Goal: Information Seeking & Learning: Learn about a topic

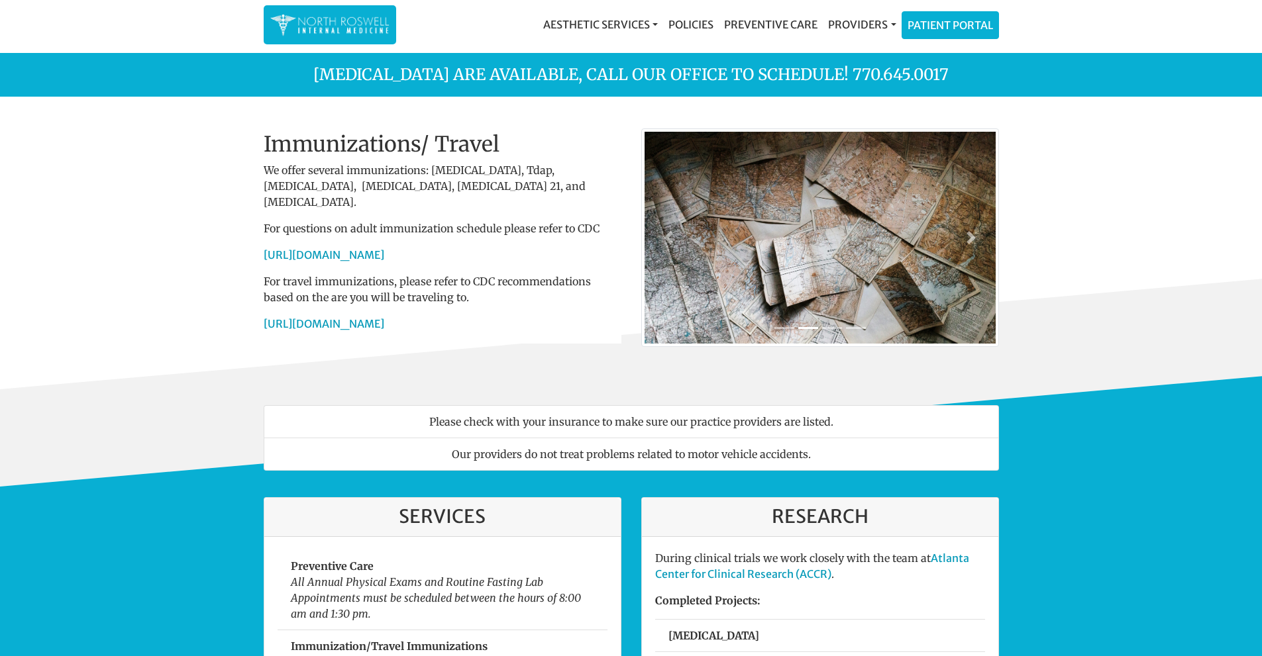
click at [867, 22] on link "Providers" at bounding box center [862, 24] width 78 height 26
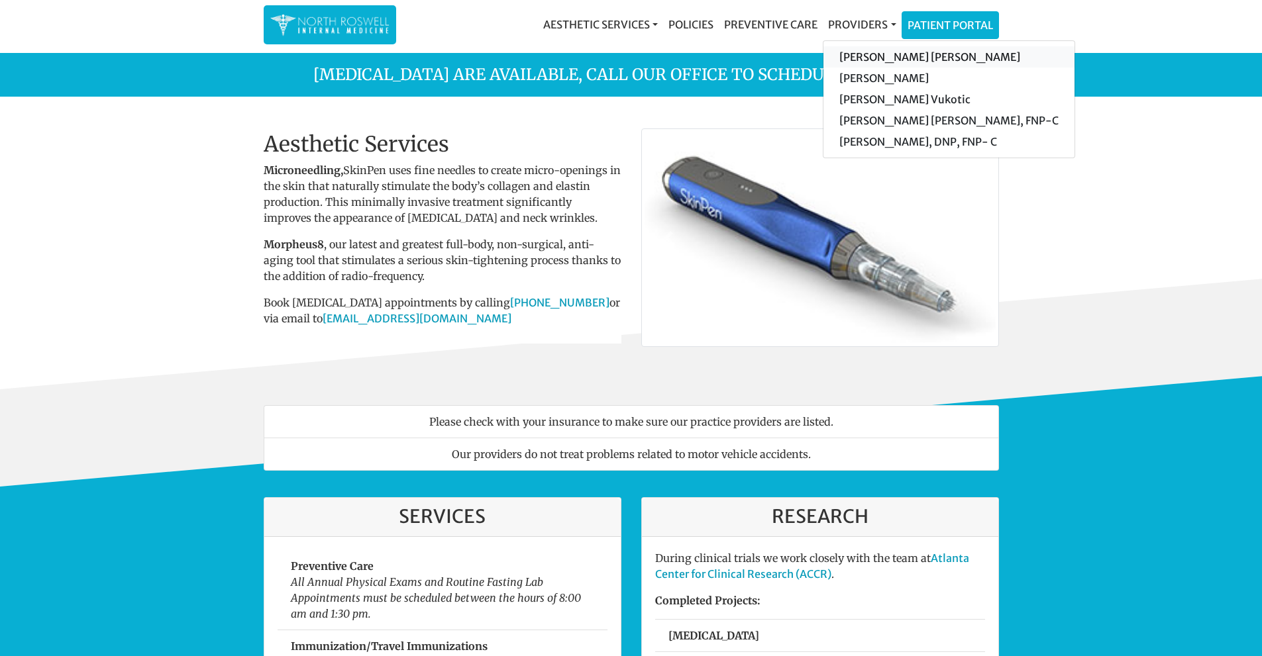
click at [884, 54] on link "[PERSON_NAME] [PERSON_NAME]" at bounding box center [948, 56] width 251 height 21
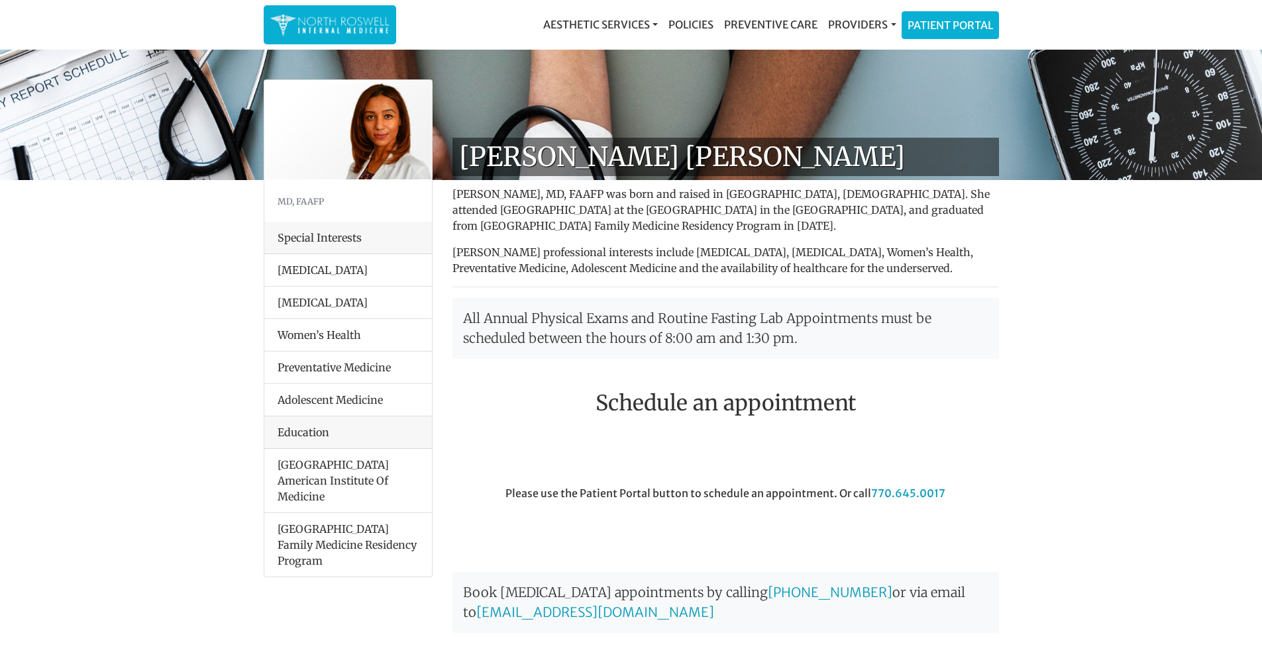
click at [870, 26] on link "Providers" at bounding box center [862, 24] width 78 height 26
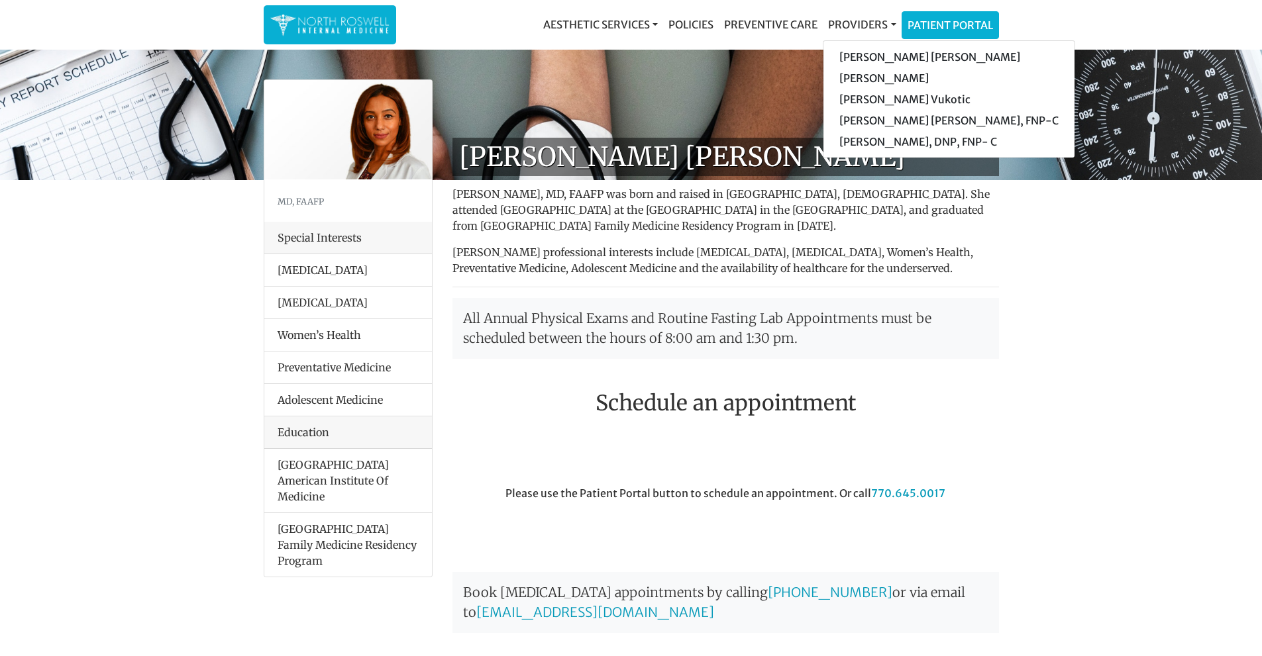
click at [788, 26] on link "Preventive Care" at bounding box center [771, 24] width 104 height 26
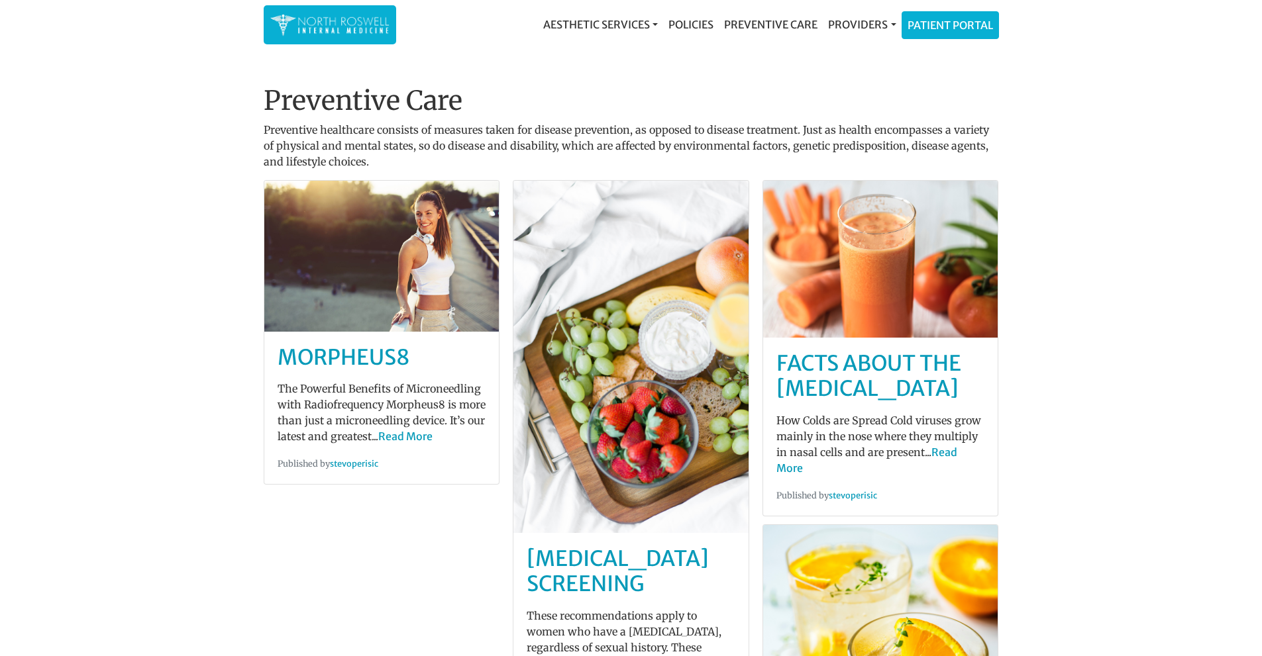
click at [641, 23] on link "Aesthetic Services" at bounding box center [600, 24] width 125 height 26
click at [683, 21] on link "Policies" at bounding box center [691, 24] width 56 height 26
click at [845, 27] on link "Providers" at bounding box center [862, 24] width 78 height 26
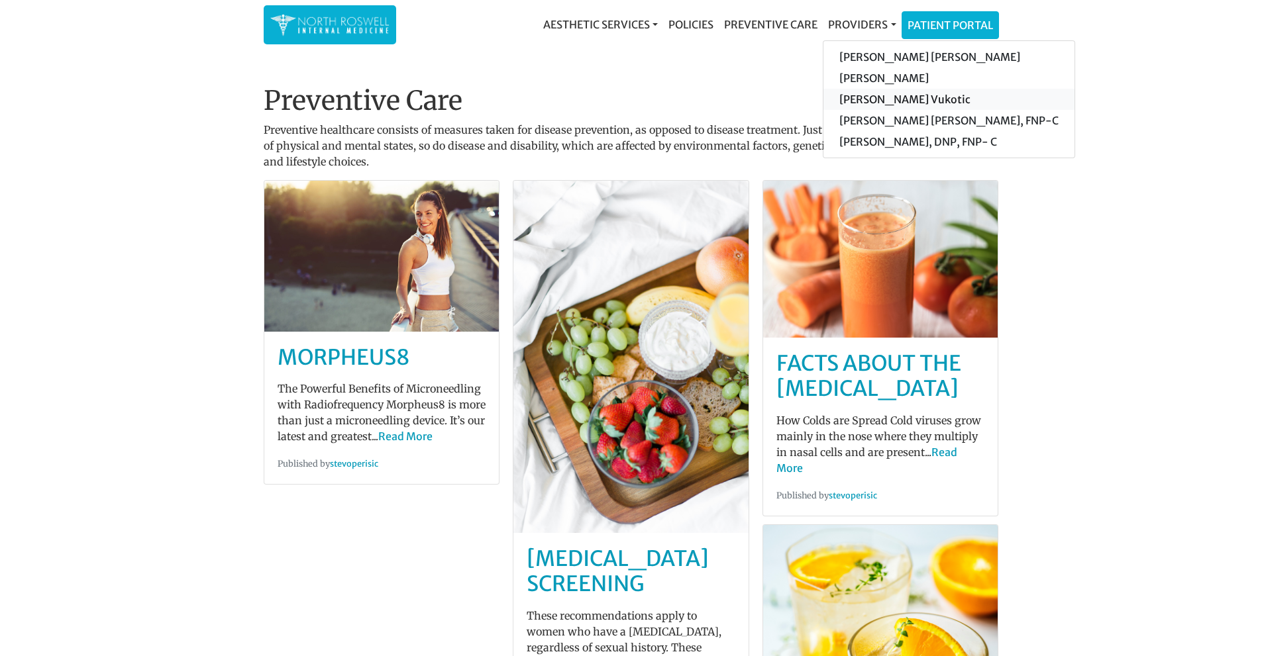
click at [872, 92] on link "[PERSON_NAME] Vukotic" at bounding box center [948, 99] width 251 height 21
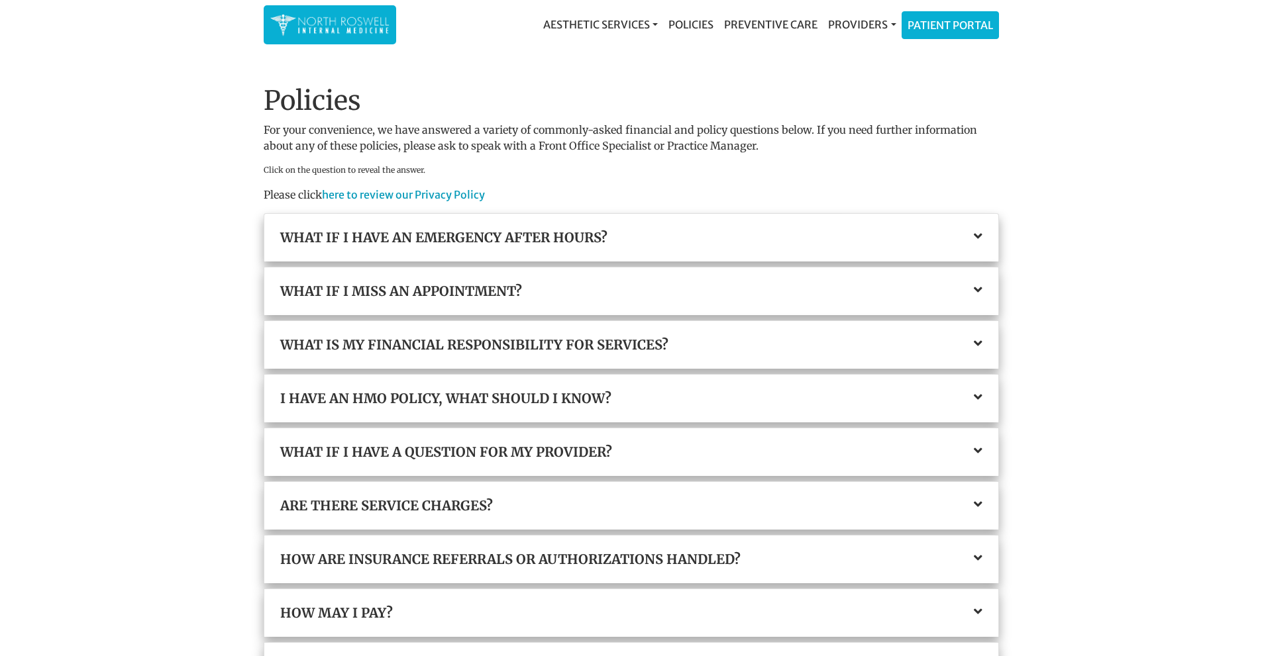
click at [645, 407] on div "I have an HMO policy, what should I know?" at bounding box center [631, 399] width 734 height 48
click at [658, 395] on h3 "I have an HMO policy, what should I know?" at bounding box center [631, 399] width 702 height 16
